Goal: Task Accomplishment & Management: Complete application form

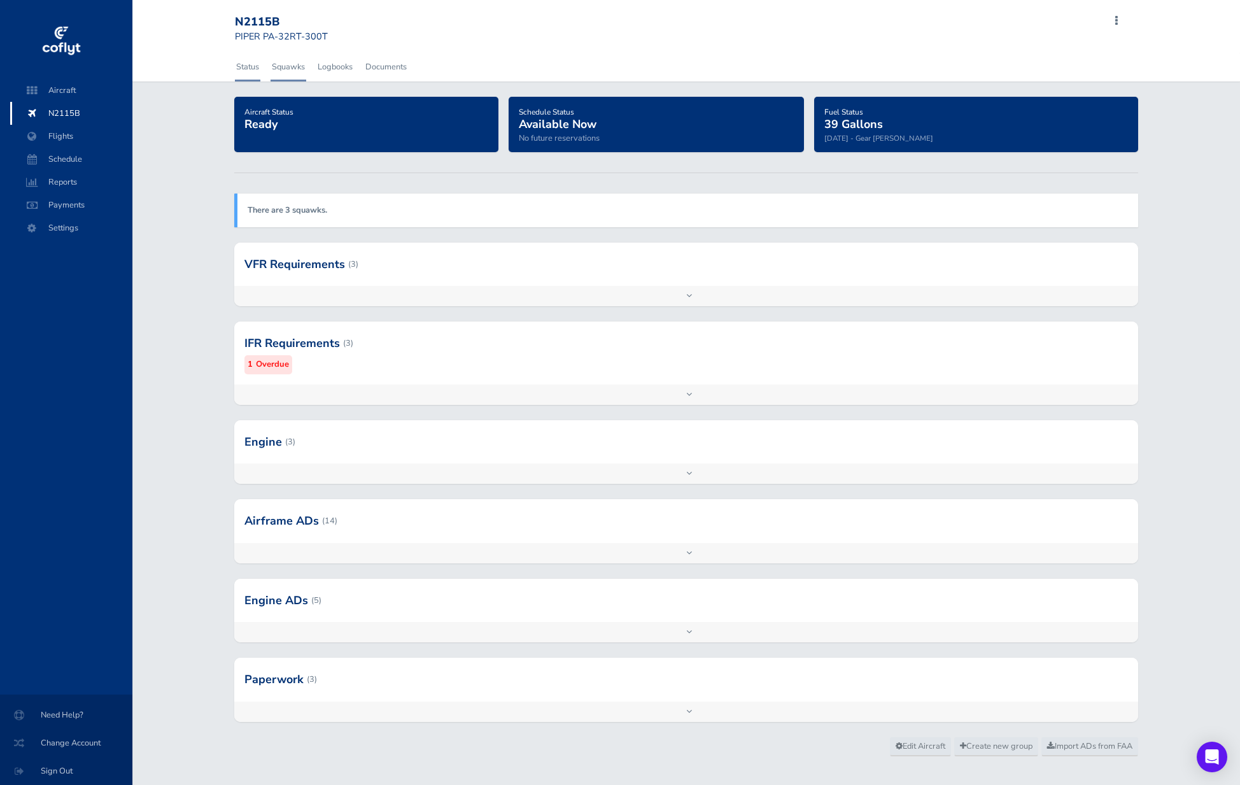
click at [286, 67] on link "Squawks" at bounding box center [289, 67] width 36 height 28
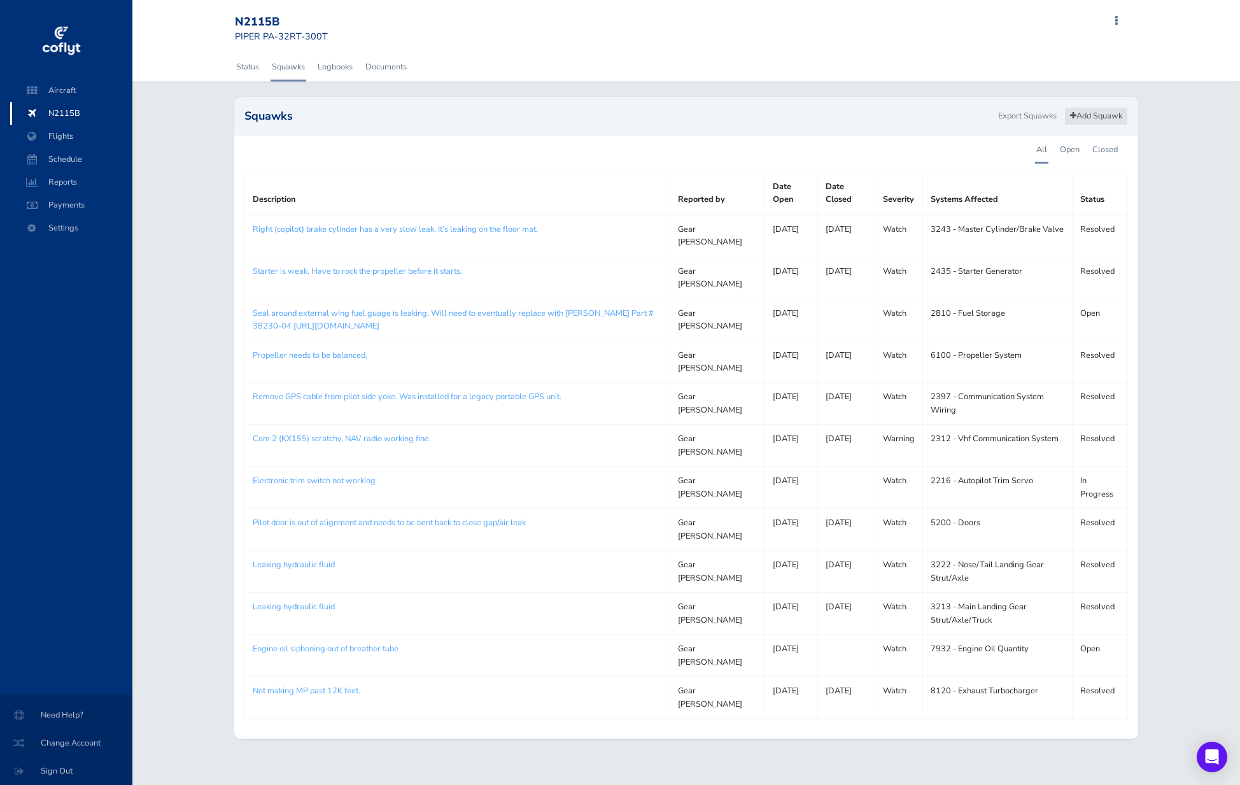
click at [1082, 109] on link "Add Squawk" at bounding box center [1096, 116] width 64 height 18
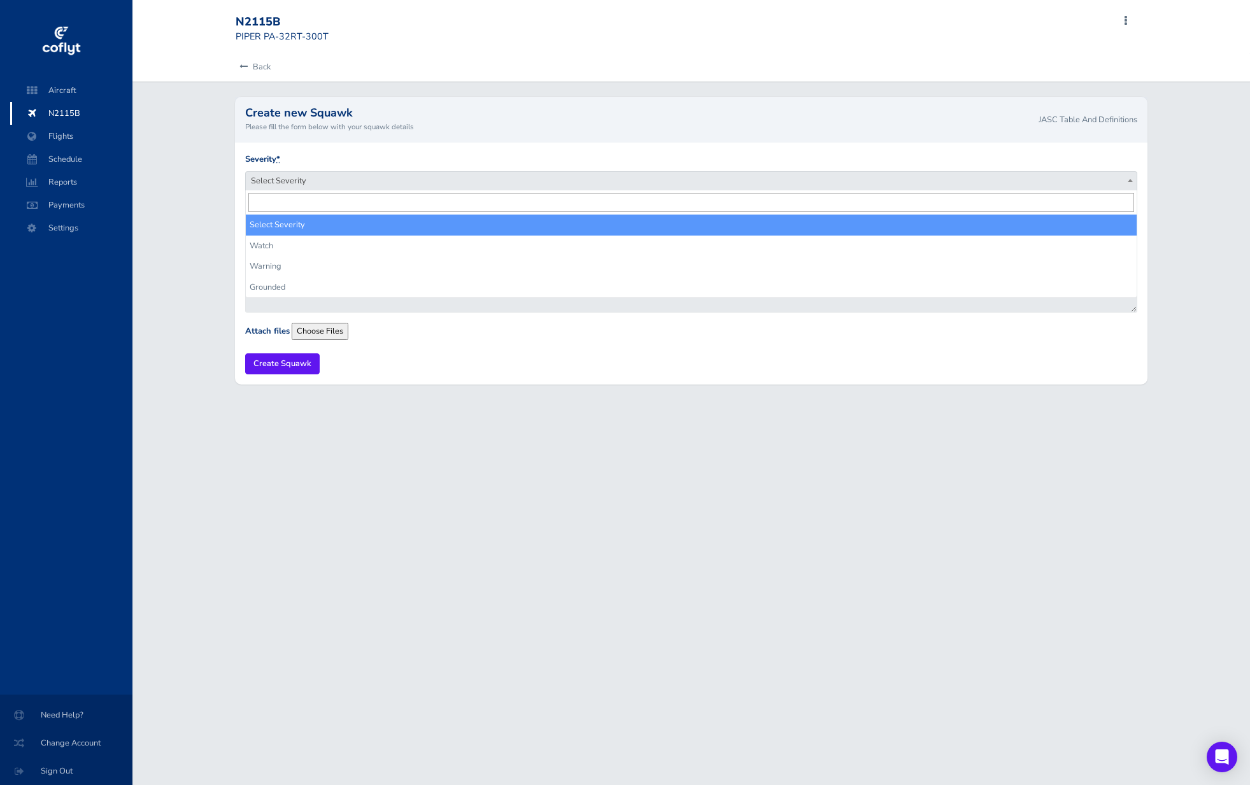
click at [361, 178] on span "Select Severity" at bounding box center [691, 181] width 891 height 18
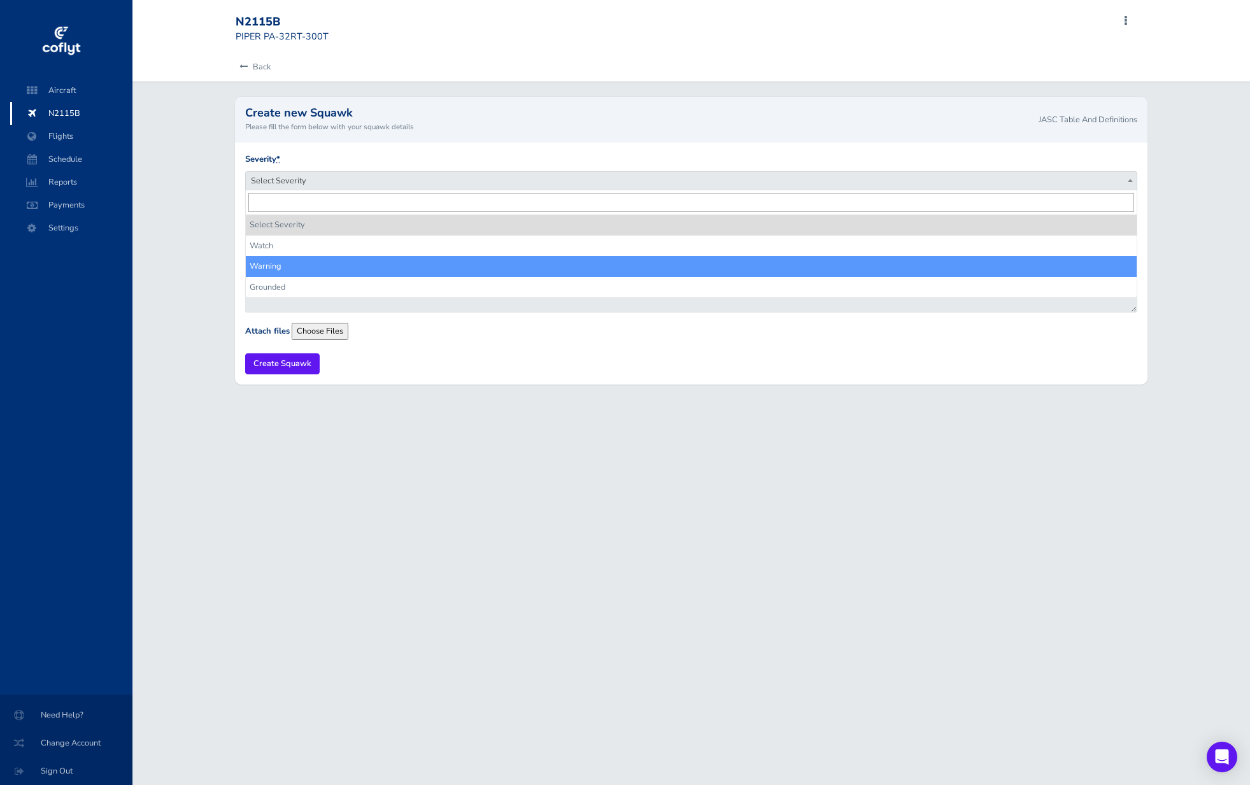
select select "warning"
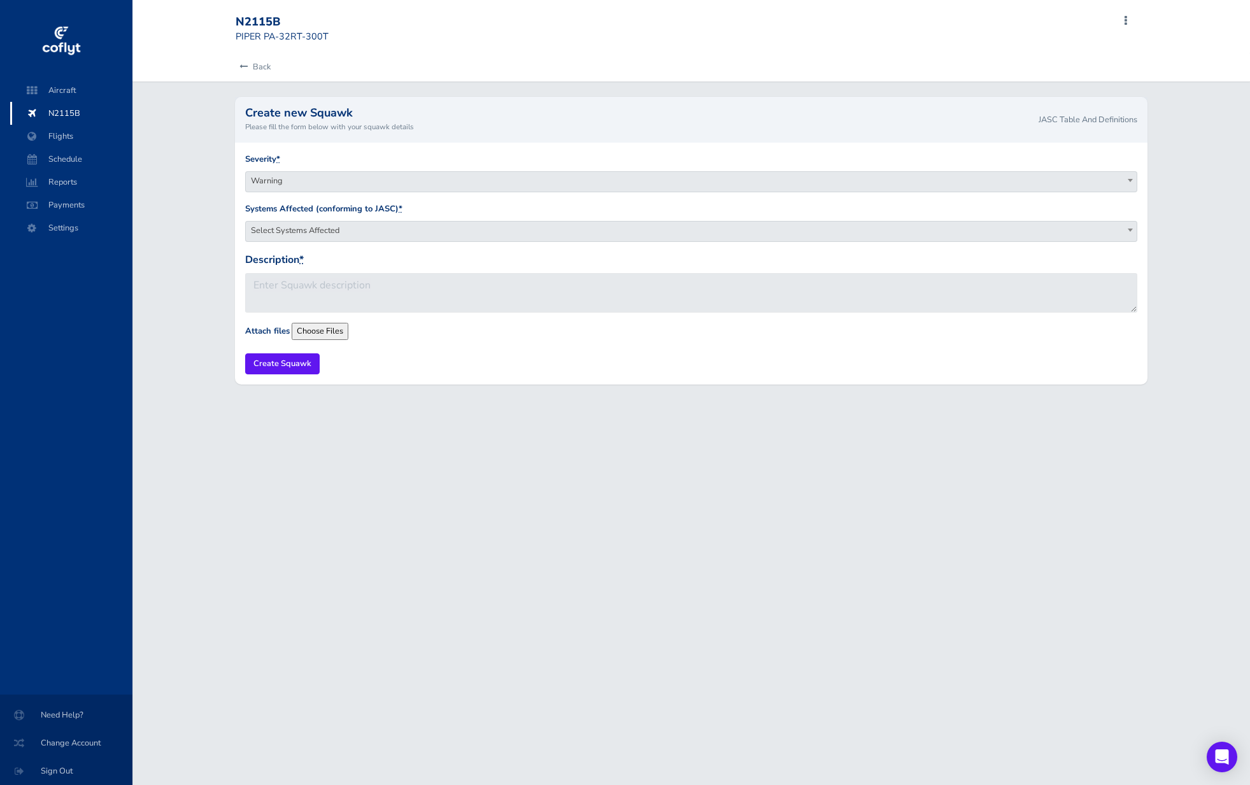
click at [372, 225] on span "Select Systems Affected" at bounding box center [691, 231] width 891 height 18
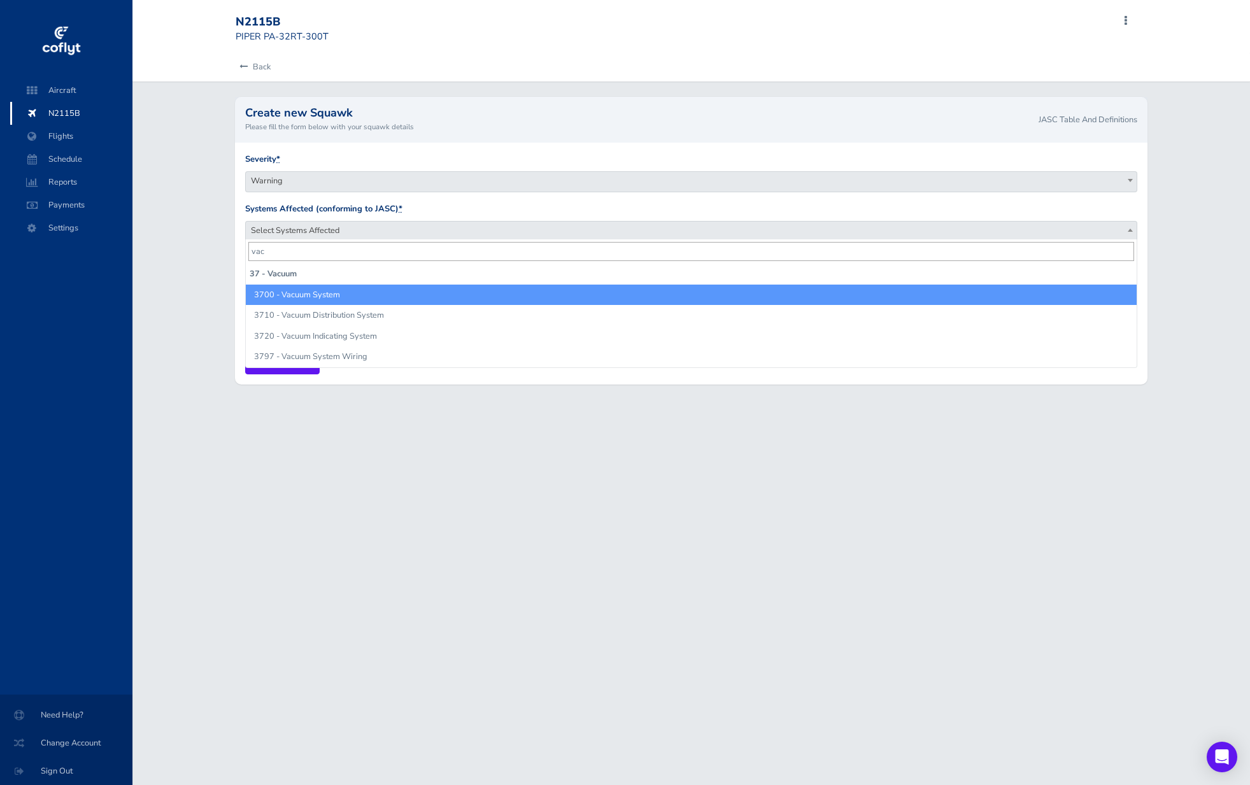
type input "vac"
select select "3700 - Vacuum System"
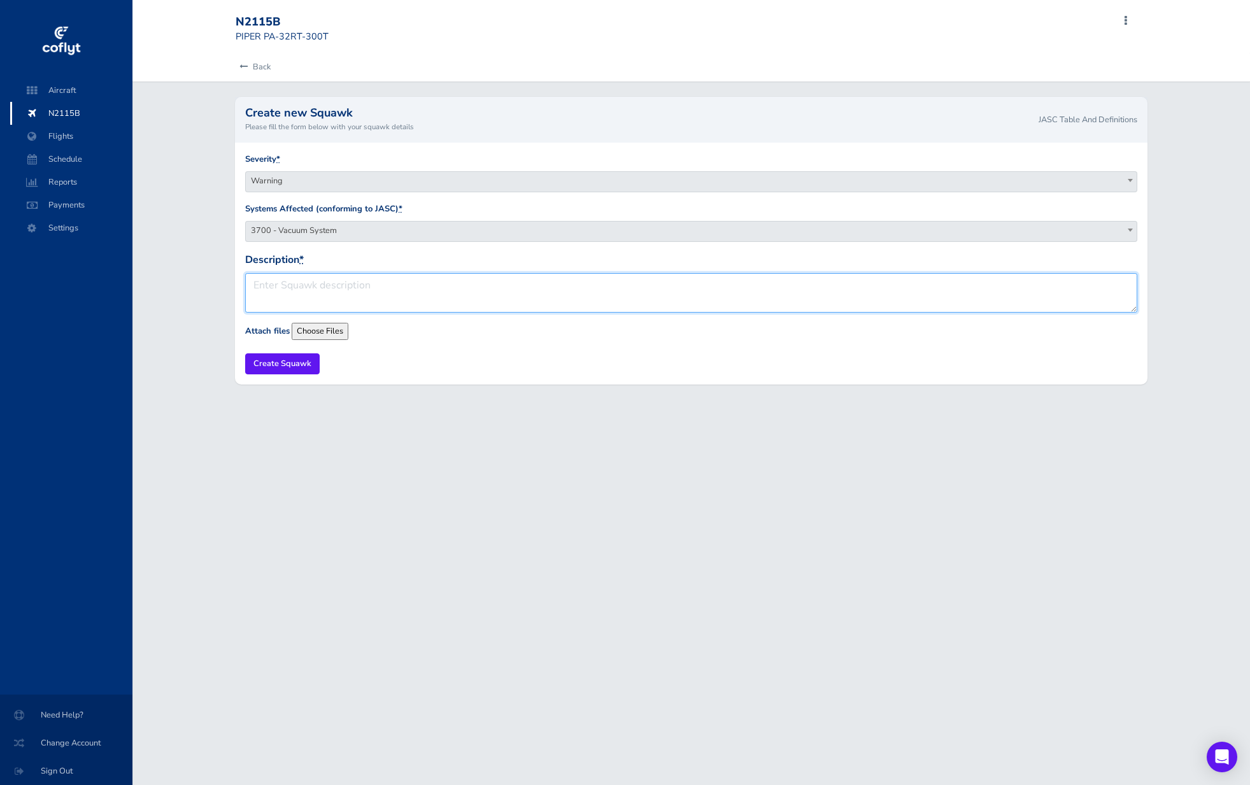
click at [329, 297] on textarea "Description *" at bounding box center [691, 292] width 892 height 39
type textarea "The vacuum pump is dead."
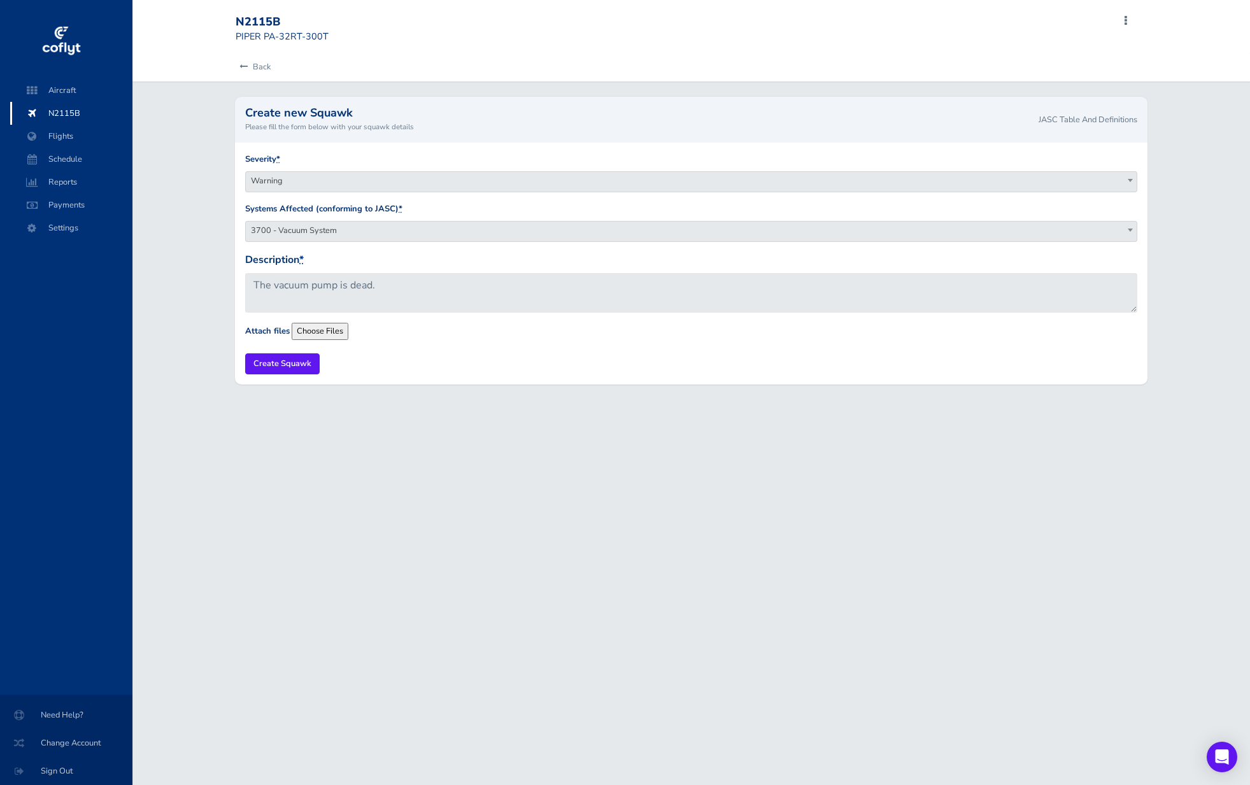
drag, startPoint x: 472, startPoint y: 344, endPoint x: 470, endPoint y: 337, distance: 7.1
click at [472, 343] on form "Severity * Select Severity Watch Warning Grounded Warning Systems Affected (con…" at bounding box center [691, 264] width 892 height 222
click at [307, 361] on input "Create Squawk" at bounding box center [282, 363] width 74 height 21
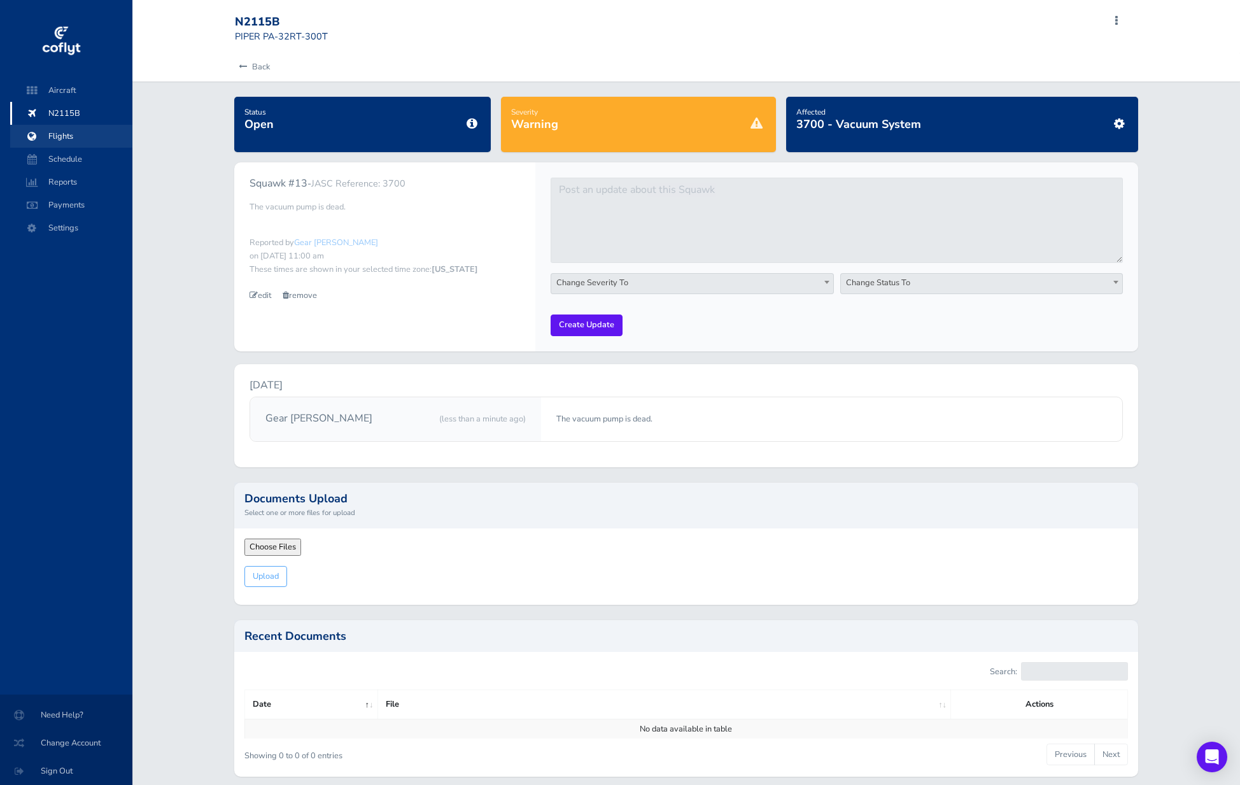
click at [81, 146] on span "Flights" at bounding box center [71, 136] width 97 height 23
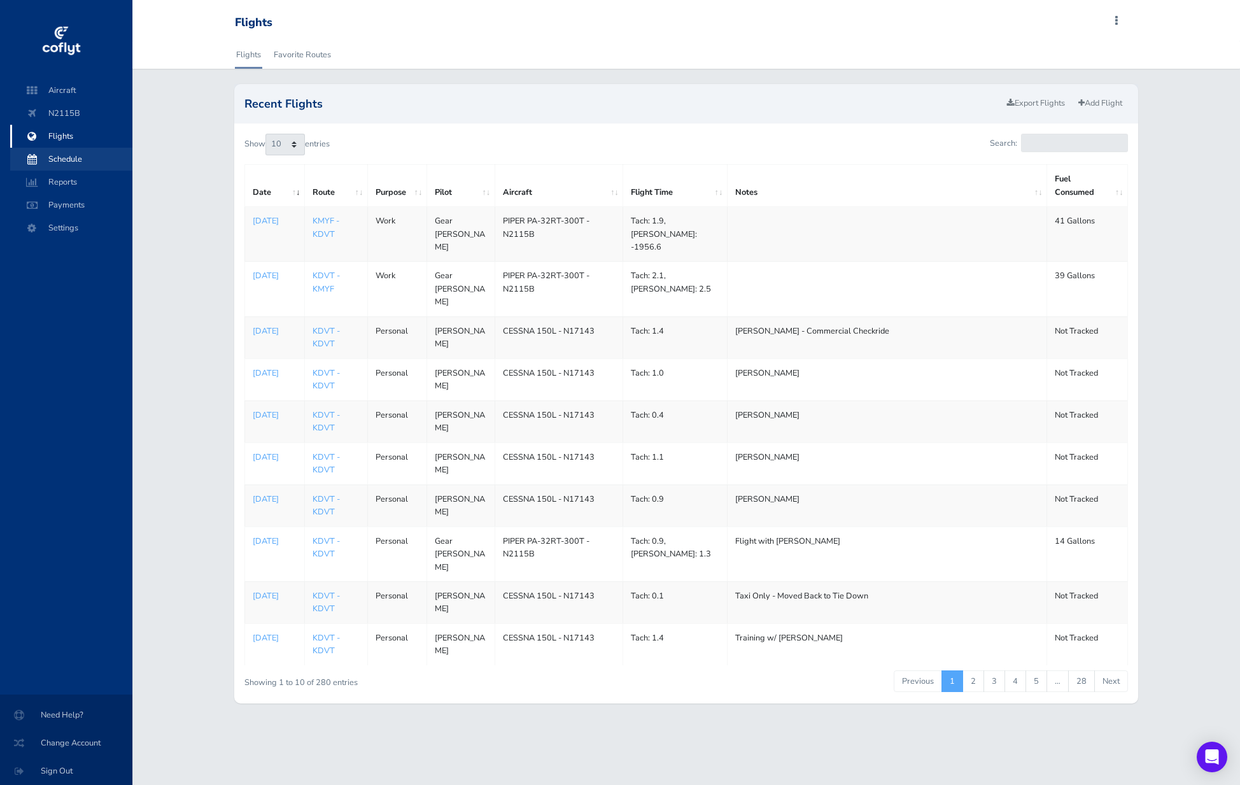
click at [85, 162] on span "Schedule" at bounding box center [71, 159] width 97 height 23
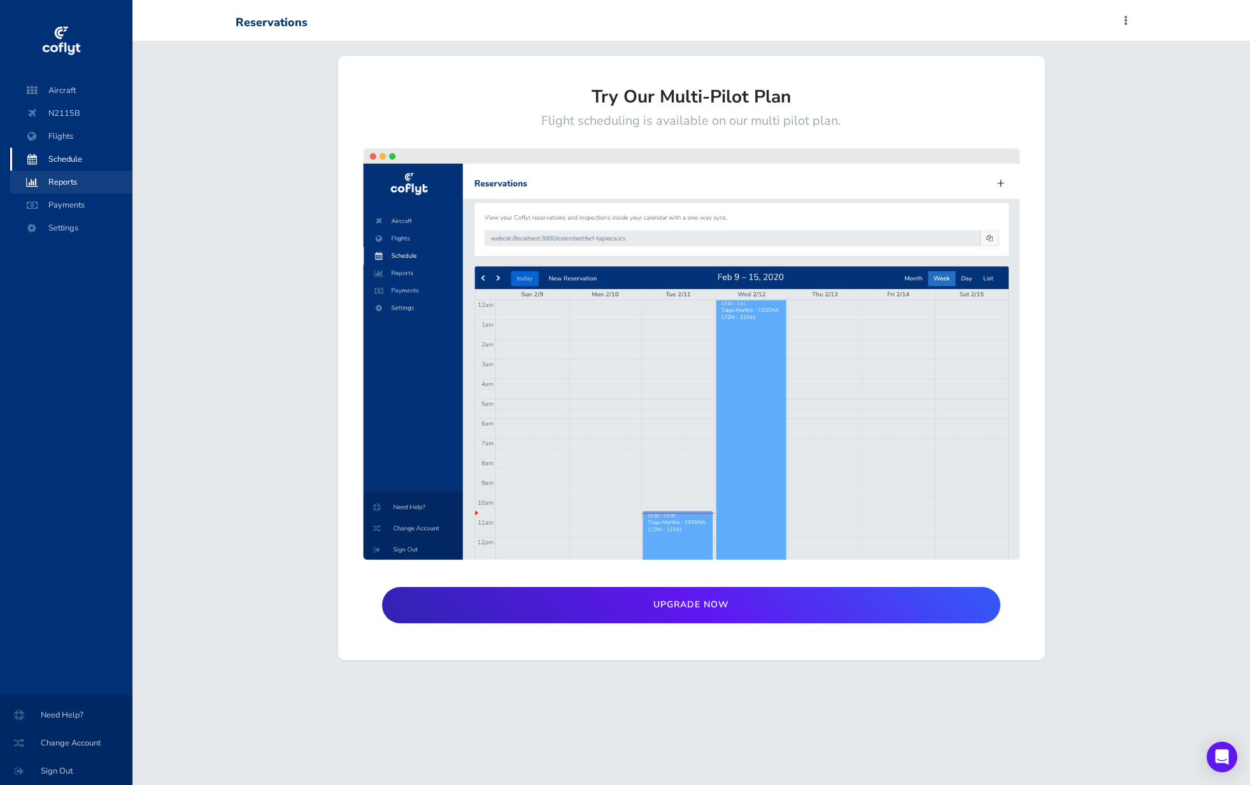
click at [73, 176] on span "Reports" at bounding box center [71, 182] width 97 height 23
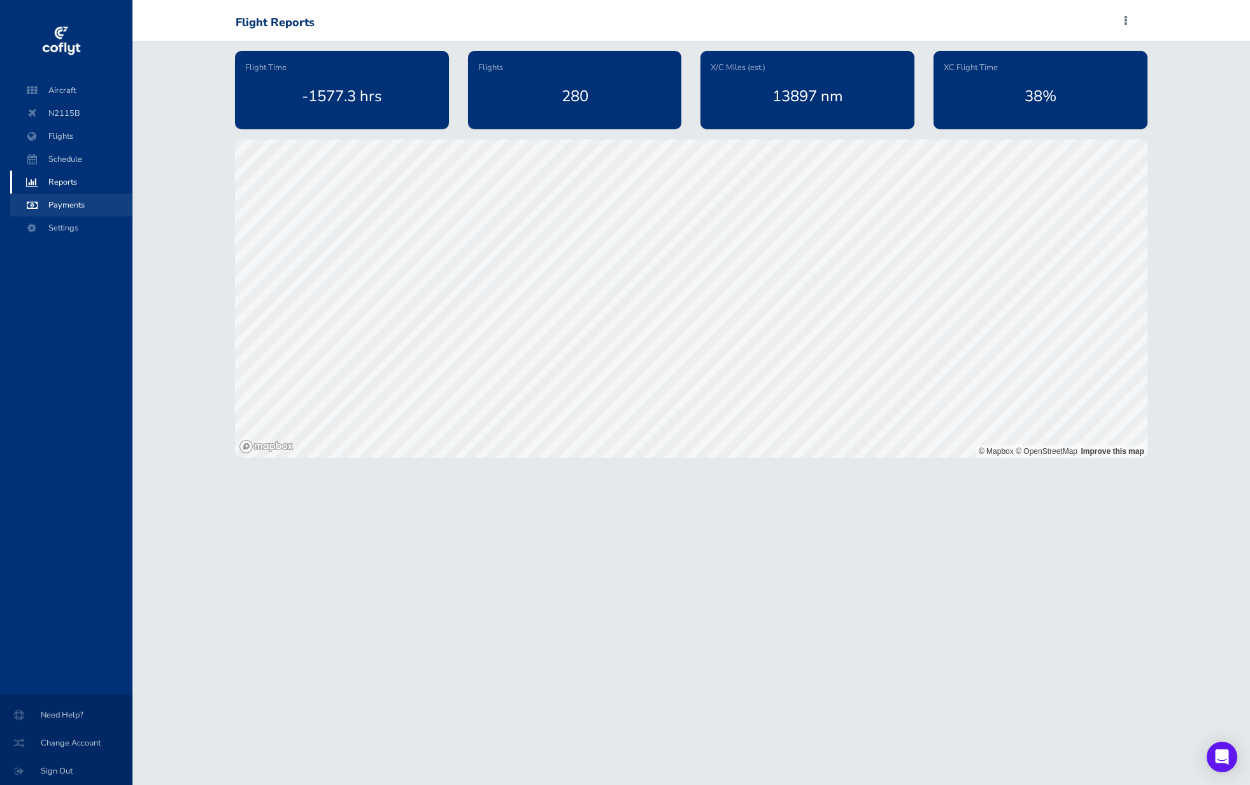
click at [84, 207] on span "Payments" at bounding box center [71, 205] width 97 height 23
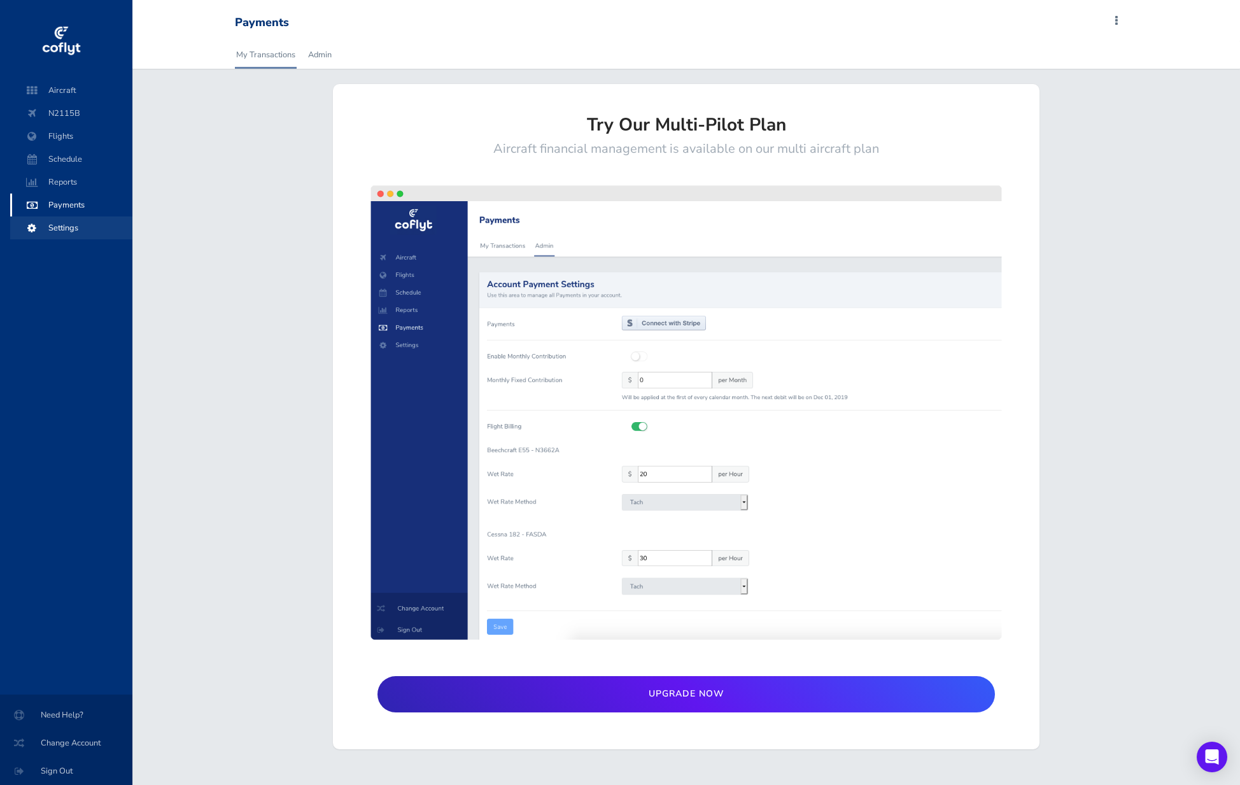
click at [89, 223] on span "Settings" at bounding box center [71, 227] width 97 height 23
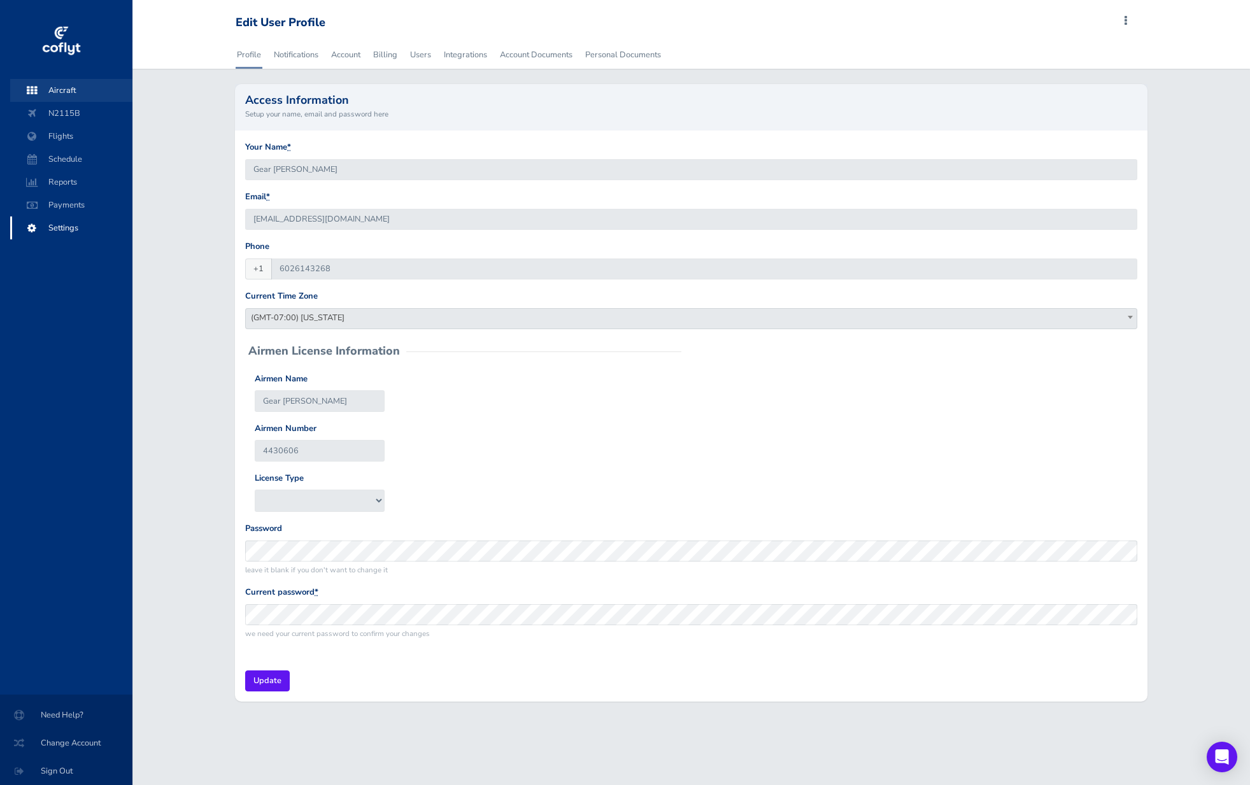
click at [61, 86] on span "Aircraft" at bounding box center [71, 90] width 97 height 23
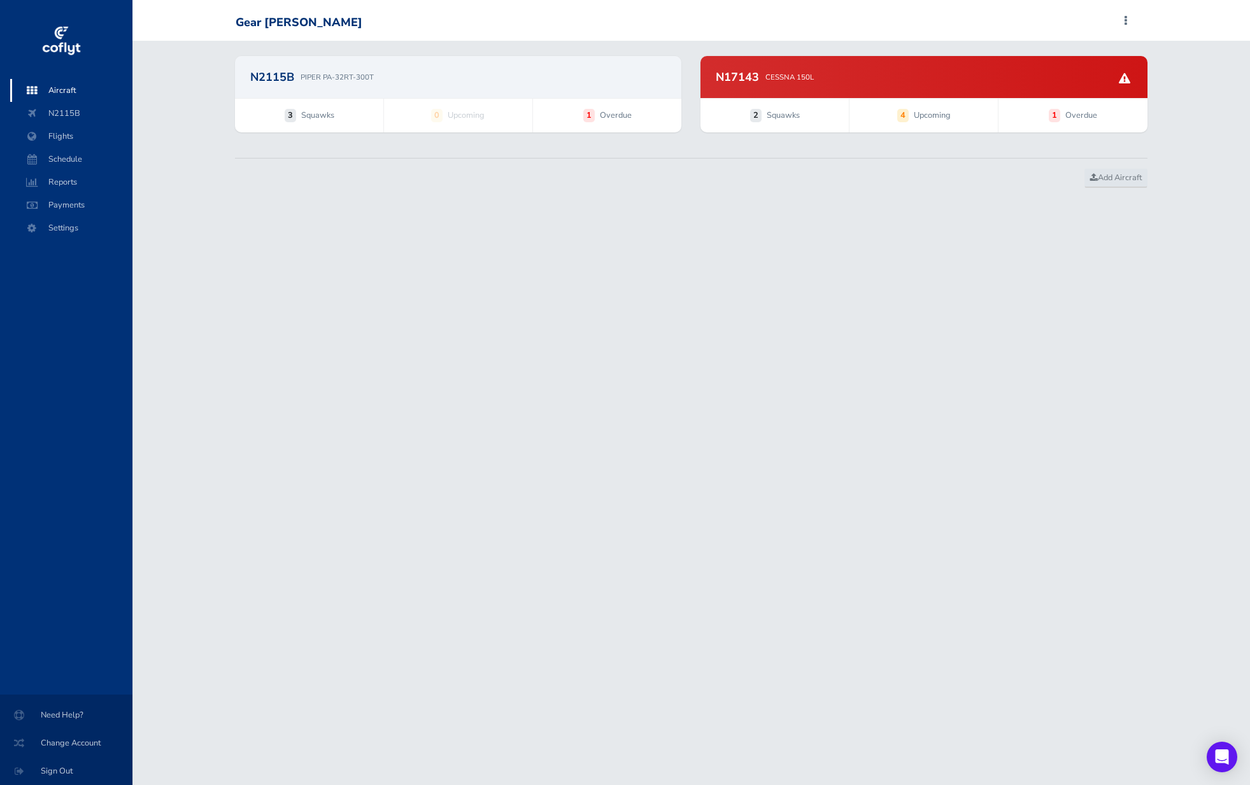
click at [884, 87] on div "N17143 CESSNA 150L" at bounding box center [923, 77] width 446 height 42
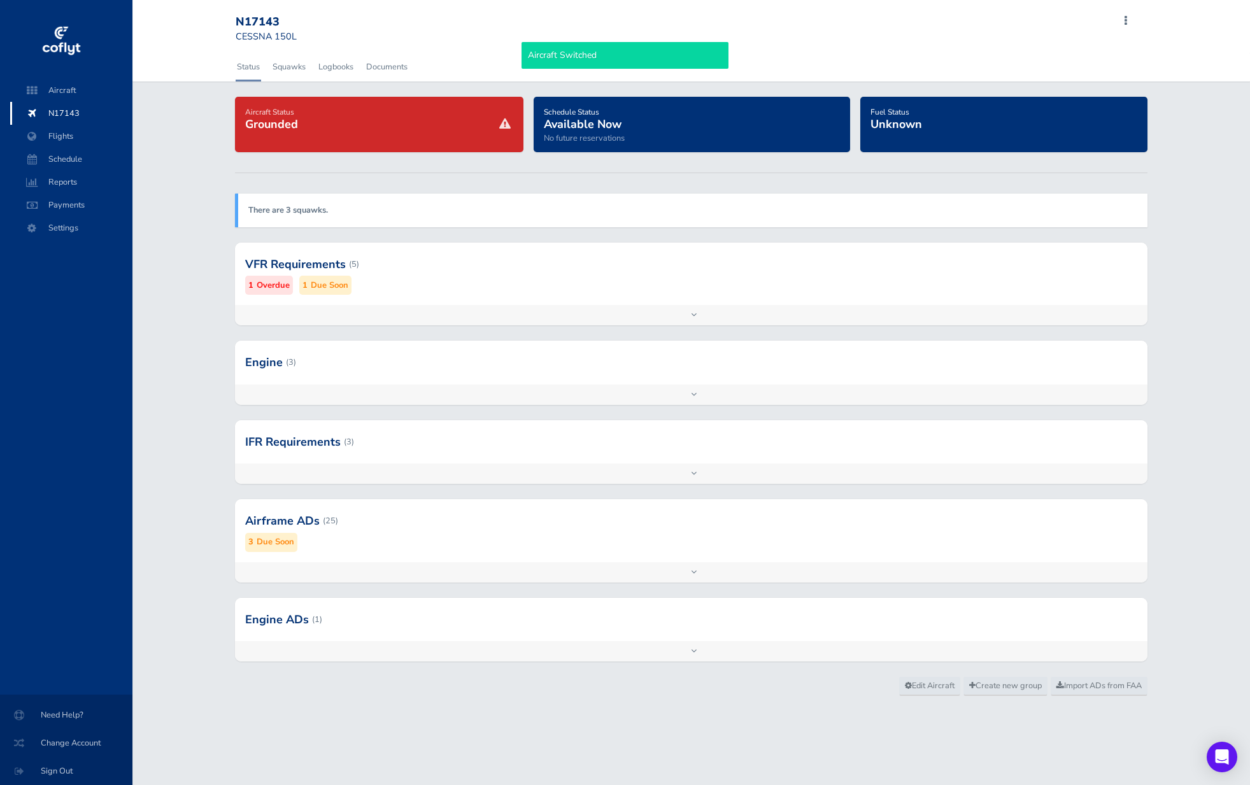
click at [370, 273] on div at bounding box center [691, 264] width 912 height 62
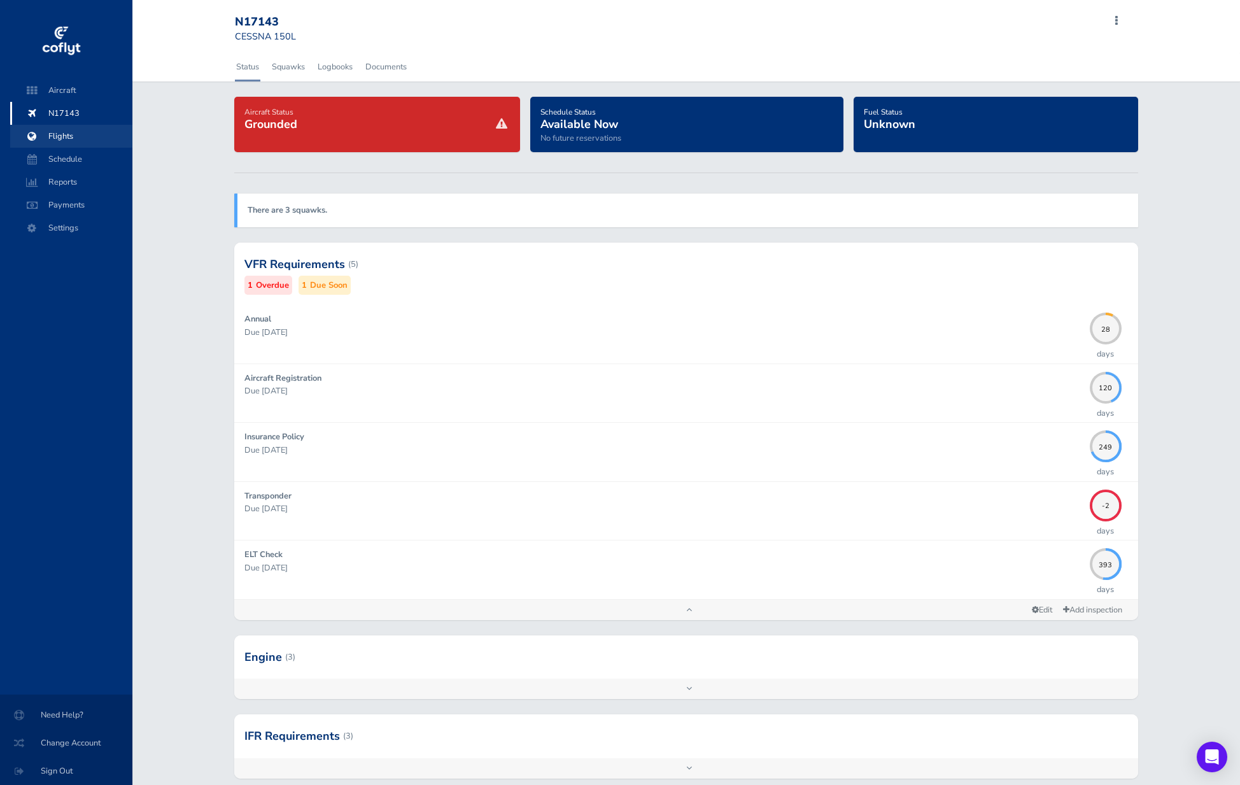
click at [54, 143] on span "Flights" at bounding box center [71, 136] width 97 height 23
